Goal: Task Accomplishment & Management: Manage account settings

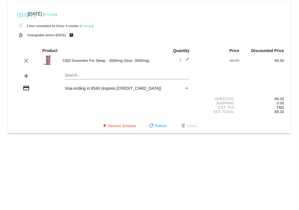
click at [56, 13] on link "Change" at bounding box center [49, 14] width 11 height 3
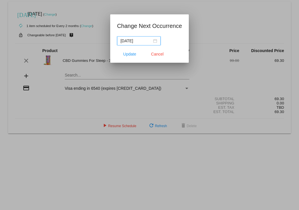
click at [154, 40] on div "2025-08-11" at bounding box center [139, 41] width 37 height 6
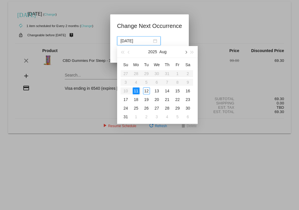
click at [185, 52] on span "button" at bounding box center [185, 52] width 3 height 3
click at [136, 91] on div "15" at bounding box center [136, 90] width 7 height 7
type input "2025-09-15"
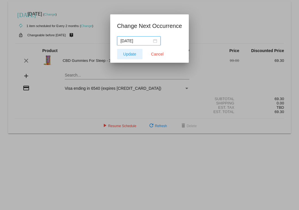
click at [128, 52] on span "Update" at bounding box center [129, 54] width 13 height 5
